Goal: Information Seeking & Learning: Learn about a topic

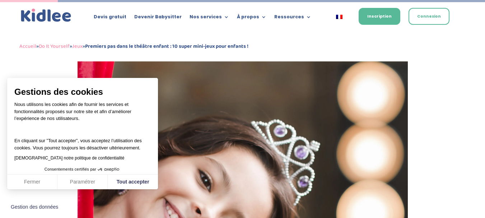
scroll to position [377, 0]
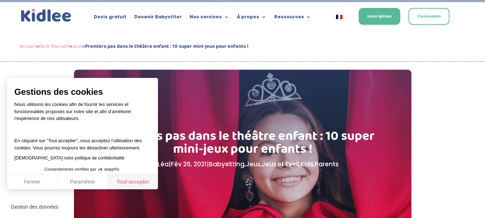
click at [132, 179] on button "Tout accepter" at bounding box center [133, 182] width 50 height 15
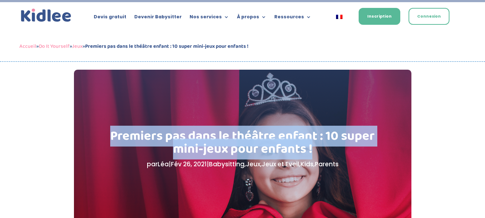
drag, startPoint x: 111, startPoint y: 137, endPoint x: 329, endPoint y: 151, distance: 218.9
click at [329, 151] on h1 "Premiers pas dans le théâtre enfant : 10 super mini-jeux pour enfants !" at bounding box center [243, 144] width 266 height 29
copy h1 "Premiers pas dans le théâtre enfant : 10 super mini-jeux pour enfants !"
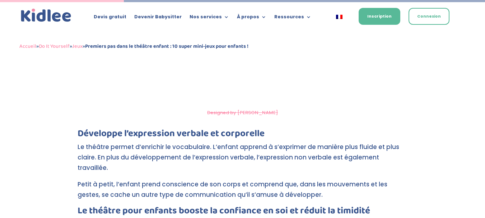
scroll to position [830, 0]
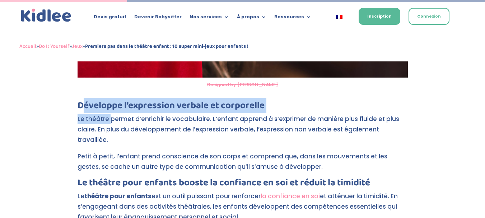
drag, startPoint x: 82, startPoint y: 100, endPoint x: 109, endPoint y: 106, distance: 27.4
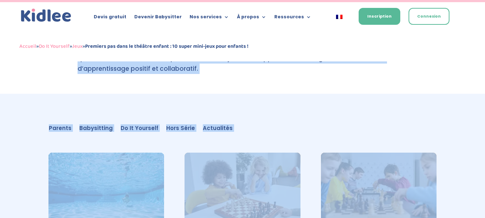
scroll to position [3429, 0]
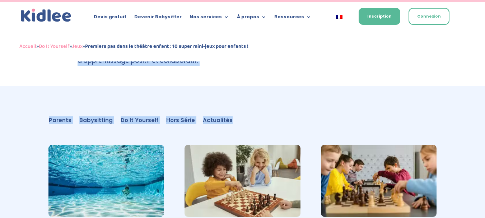
drag, startPoint x: 75, startPoint y: 94, endPoint x: 287, endPoint y: 70, distance: 212.6
copy div "Développe l’expression verbale et corporelle Le théâtre permet d’enrichir le vo…"
